Goal: Information Seeking & Learning: Find specific page/section

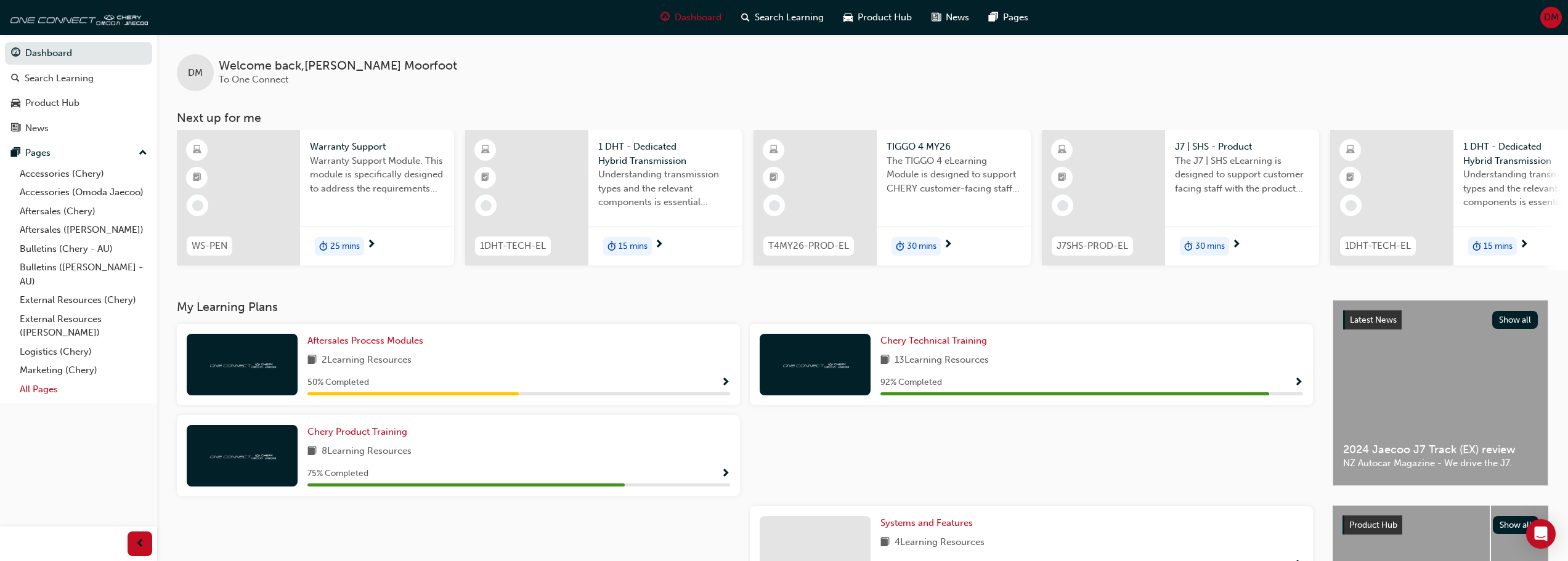
click at [39, 389] on link "All Pages" at bounding box center [83, 390] width 138 height 19
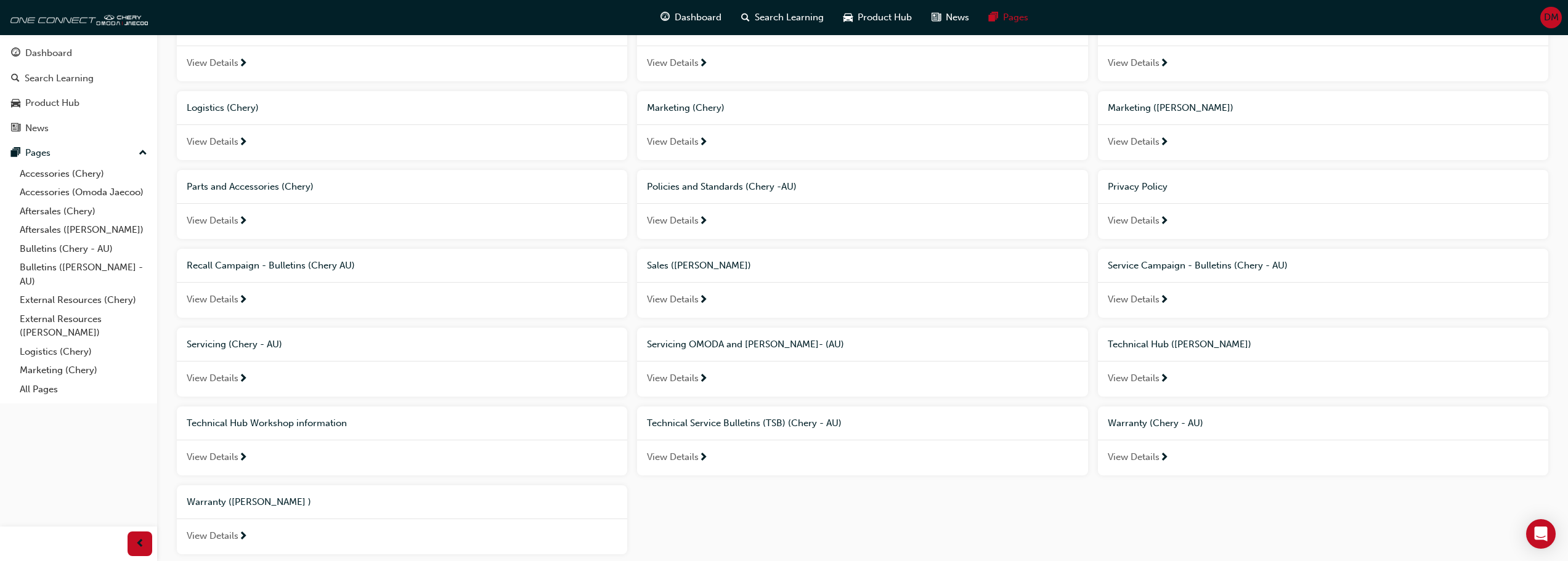
scroll to position [462, 0]
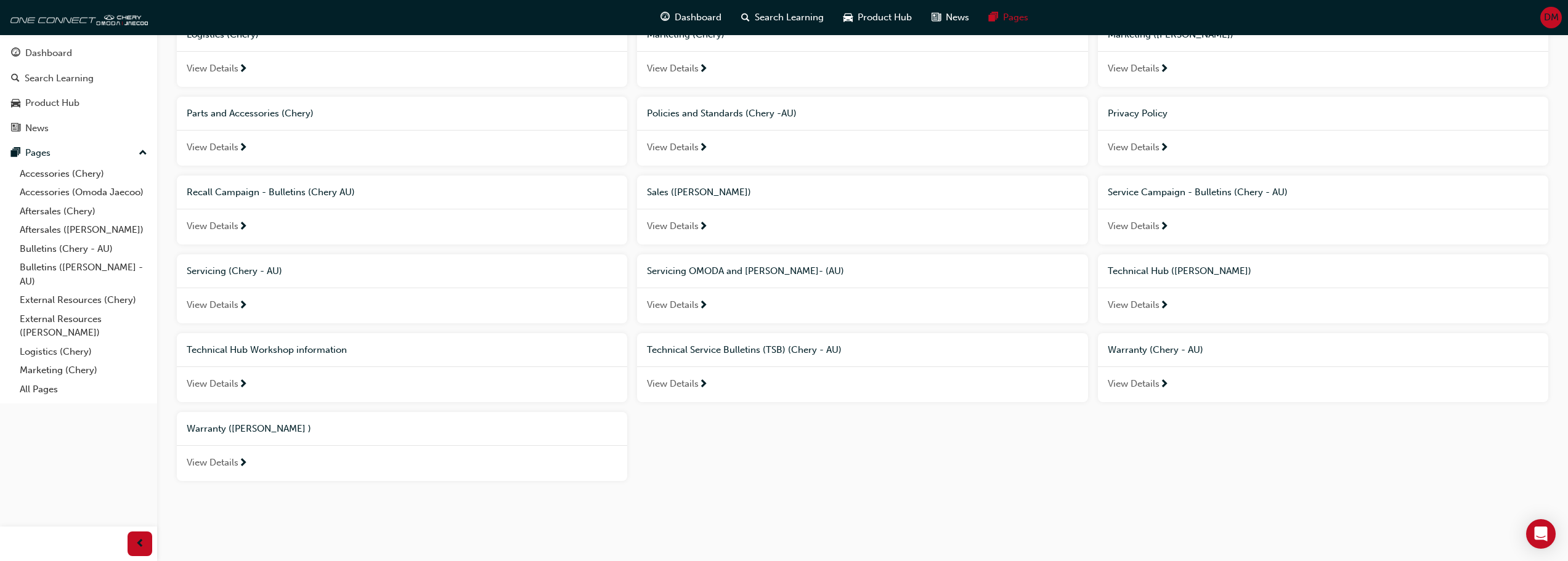
click at [817, 351] on span "Technical Service Bulletins (TSB) (Chery - AU)" at bounding box center [745, 350] width 195 height 11
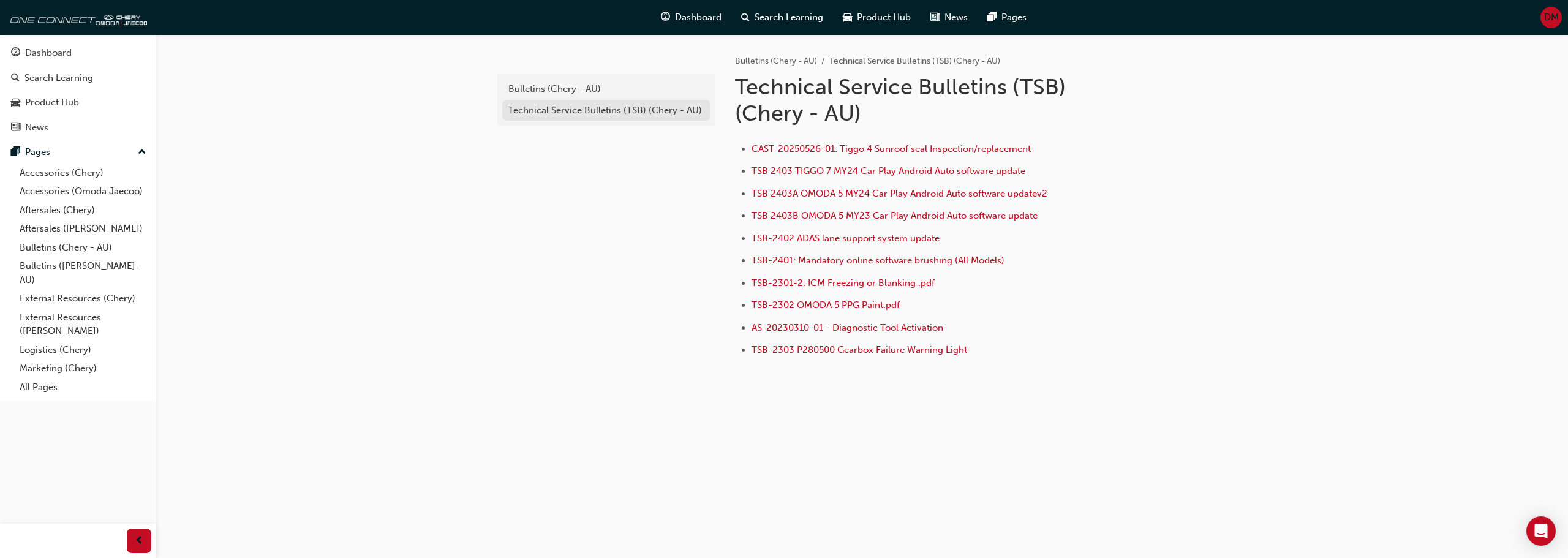
click at [565, 114] on div "Technical Service Bulletins (TSB) (Chery - AU)" at bounding box center [606, 110] width 196 height 14
click at [67, 250] on link "Bulletins (Chery - AU)" at bounding box center [83, 248] width 137 height 19
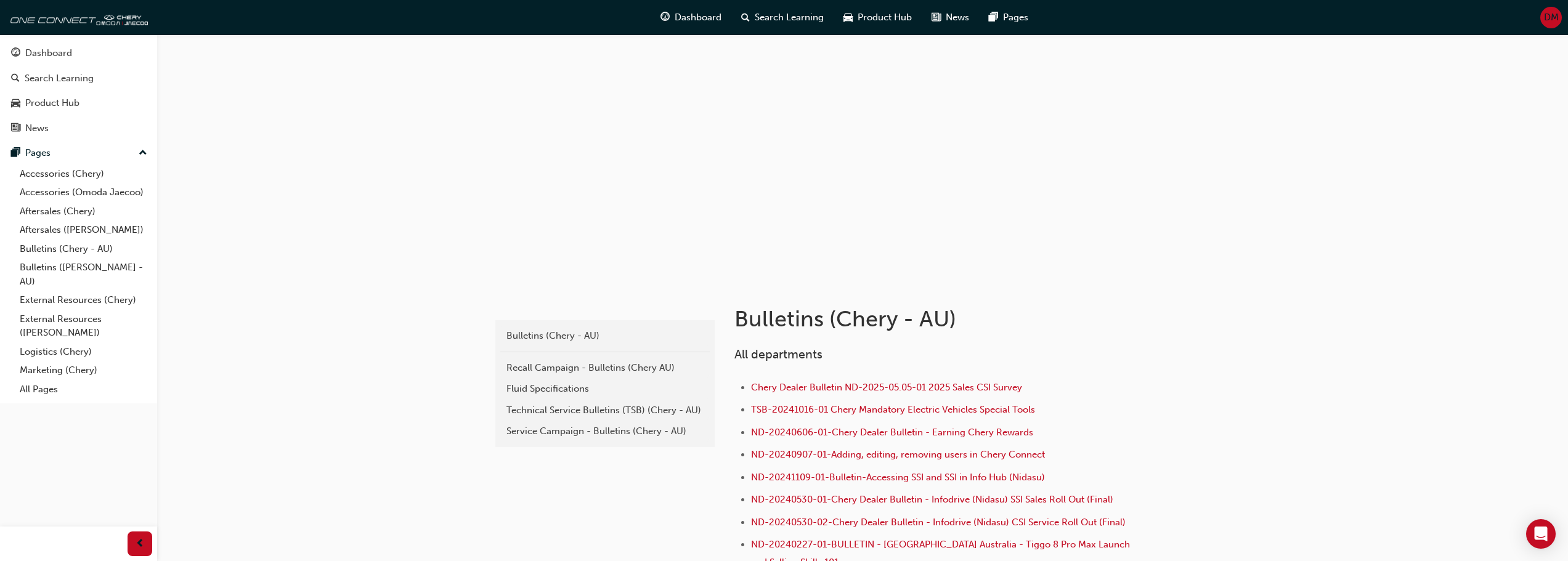
click at [624, 362] on div "Recall Campaign - Bulletins (Chery AU)" at bounding box center [605, 368] width 197 height 14
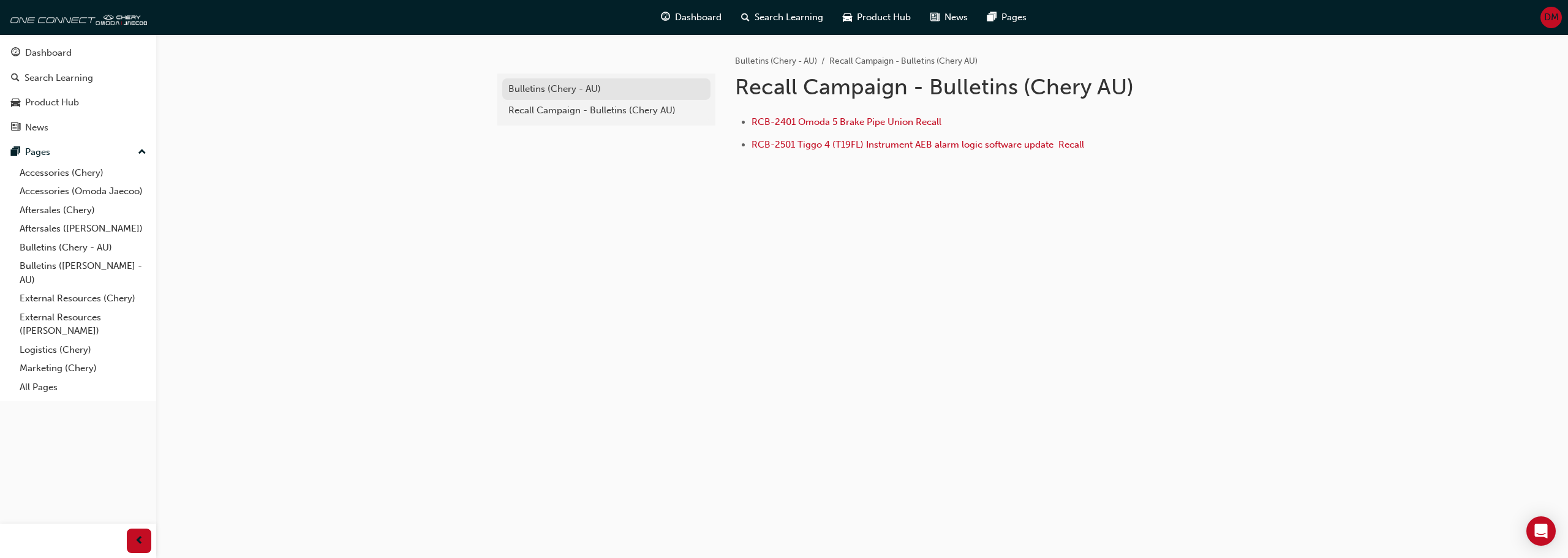
click at [554, 93] on div "Bulletins (Chery - AU)" at bounding box center [606, 88] width 196 height 14
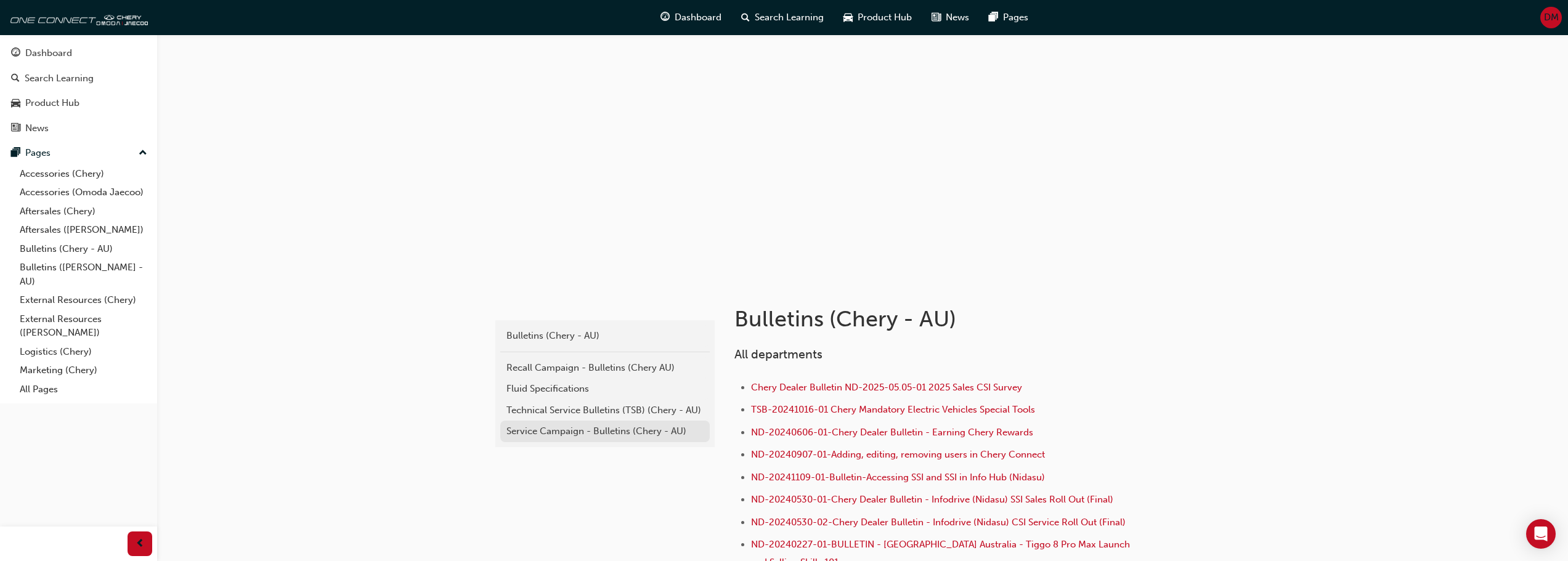
click at [581, 432] on div "Service Campaign - Bulletins (Chery - AU)" at bounding box center [605, 431] width 197 height 14
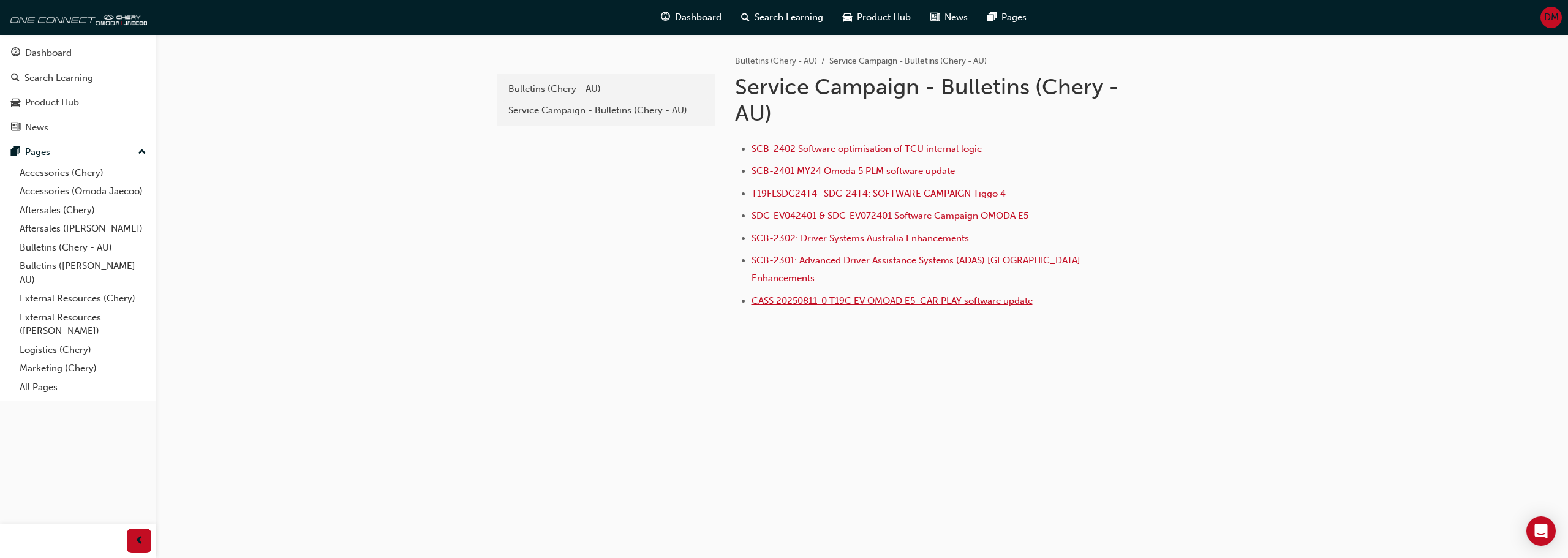
click at [882, 296] on span "CASS 20250811-0 T19C EV OMOAD E5 CAR PLAY software update" at bounding box center [892, 301] width 281 height 11
